Goal: Find specific page/section: Find specific page/section

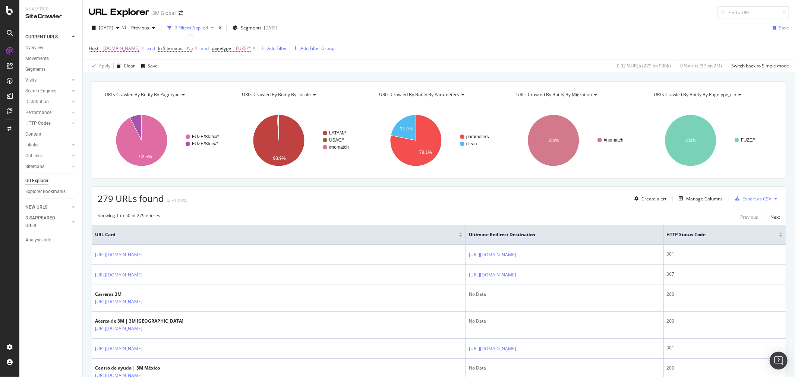
click at [455, 20] on div "[DATE] vs Previous 3 Filters Applied Segments [DATE] Save Host = [DOMAIN_NAME] …" at bounding box center [439, 45] width 712 height 53
click at [222, 26] on icon "times" at bounding box center [219, 28] width 3 height 4
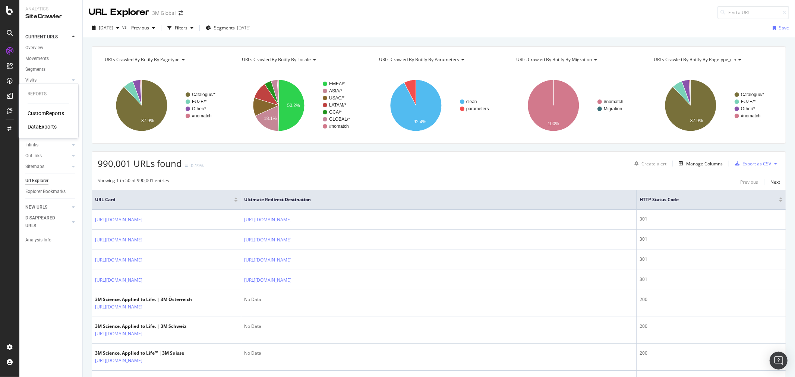
click at [39, 111] on div "CustomReports" at bounding box center [46, 113] width 37 height 7
